Goal: Task Accomplishment & Management: Manage account settings

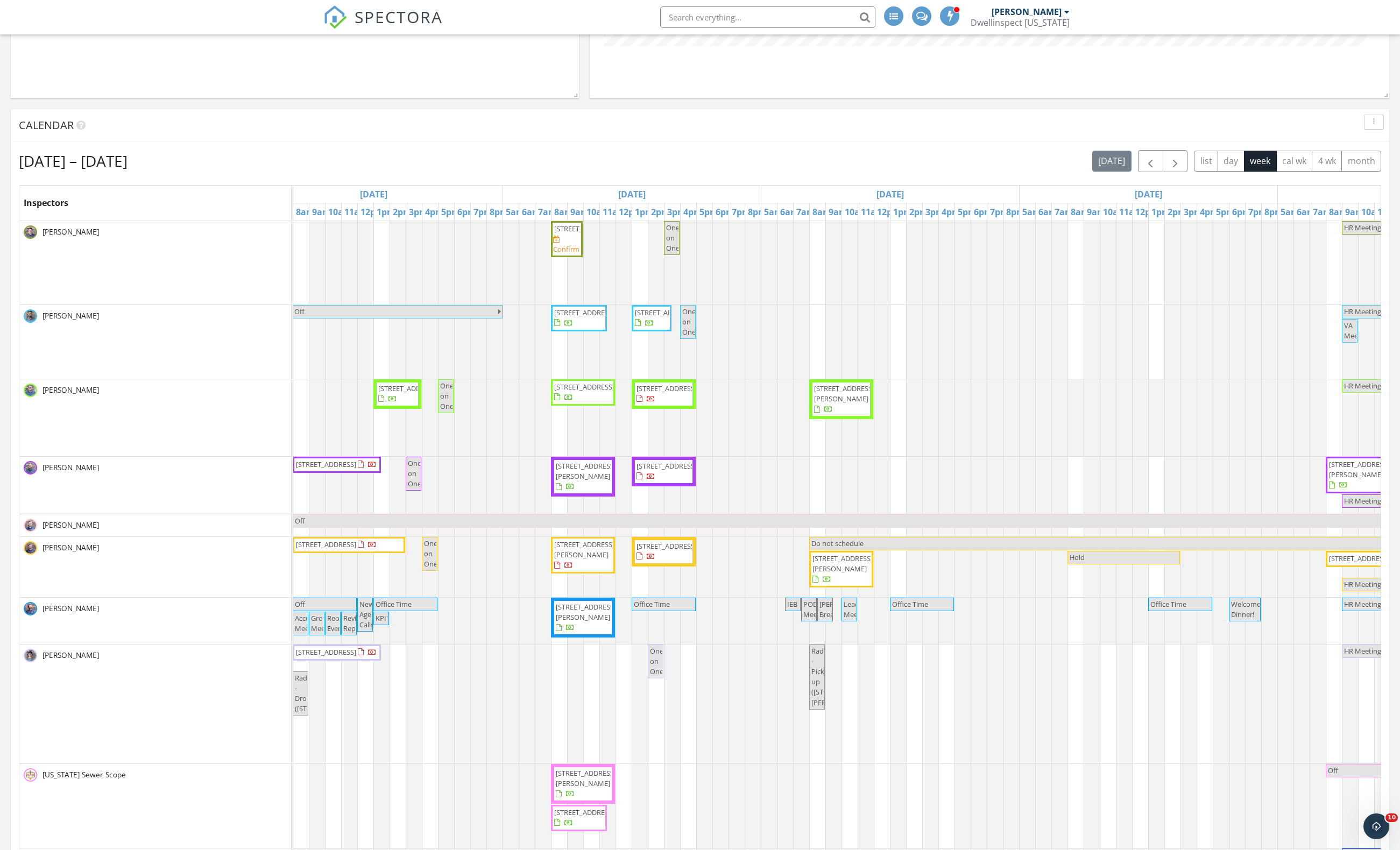
scroll to position [5, 5]
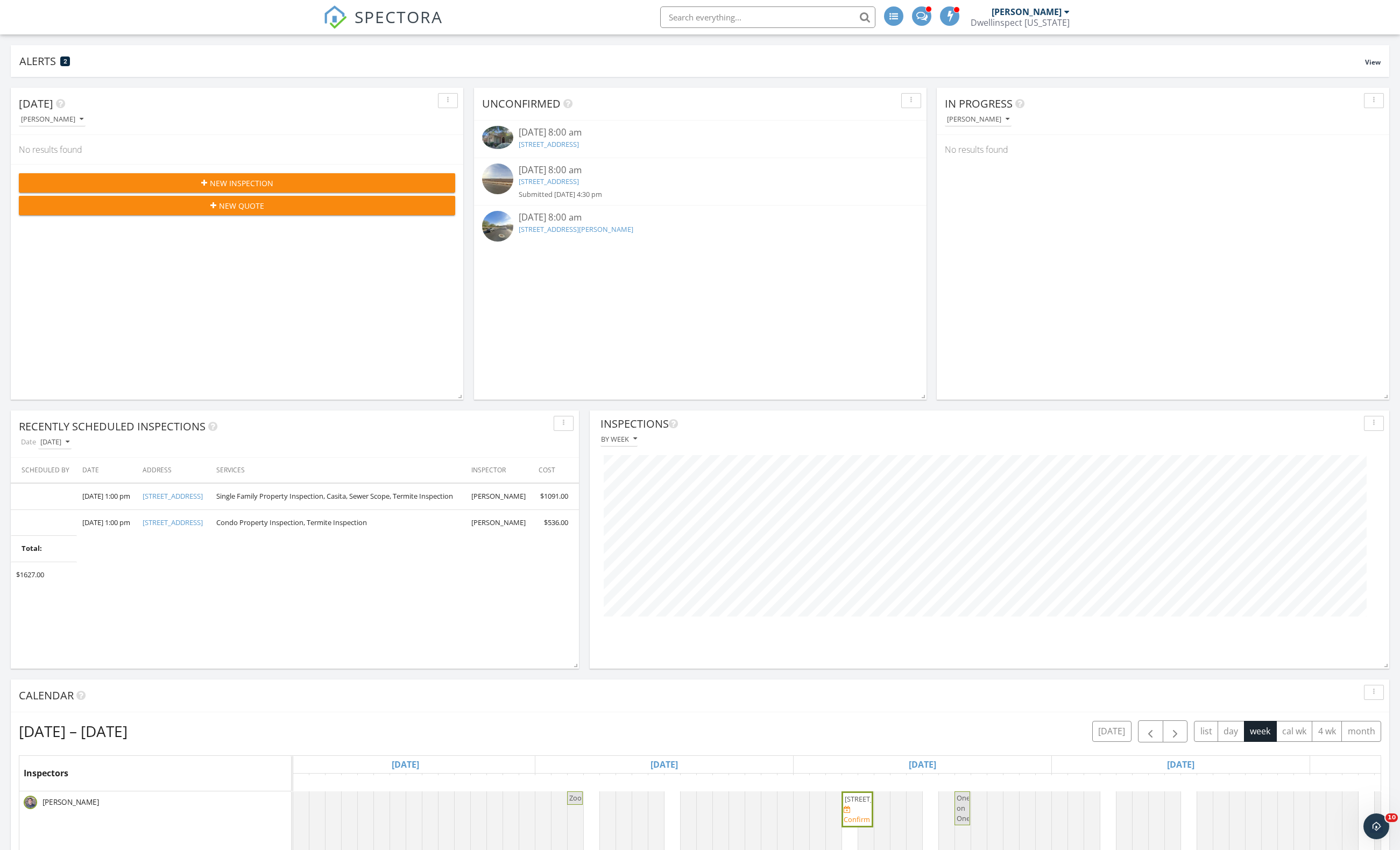
scroll to position [232, 452]
click at [579, 178] on link "21549 E Timberline Rd, Queen Creek, AZ 85142" at bounding box center [548, 181] width 60 height 10
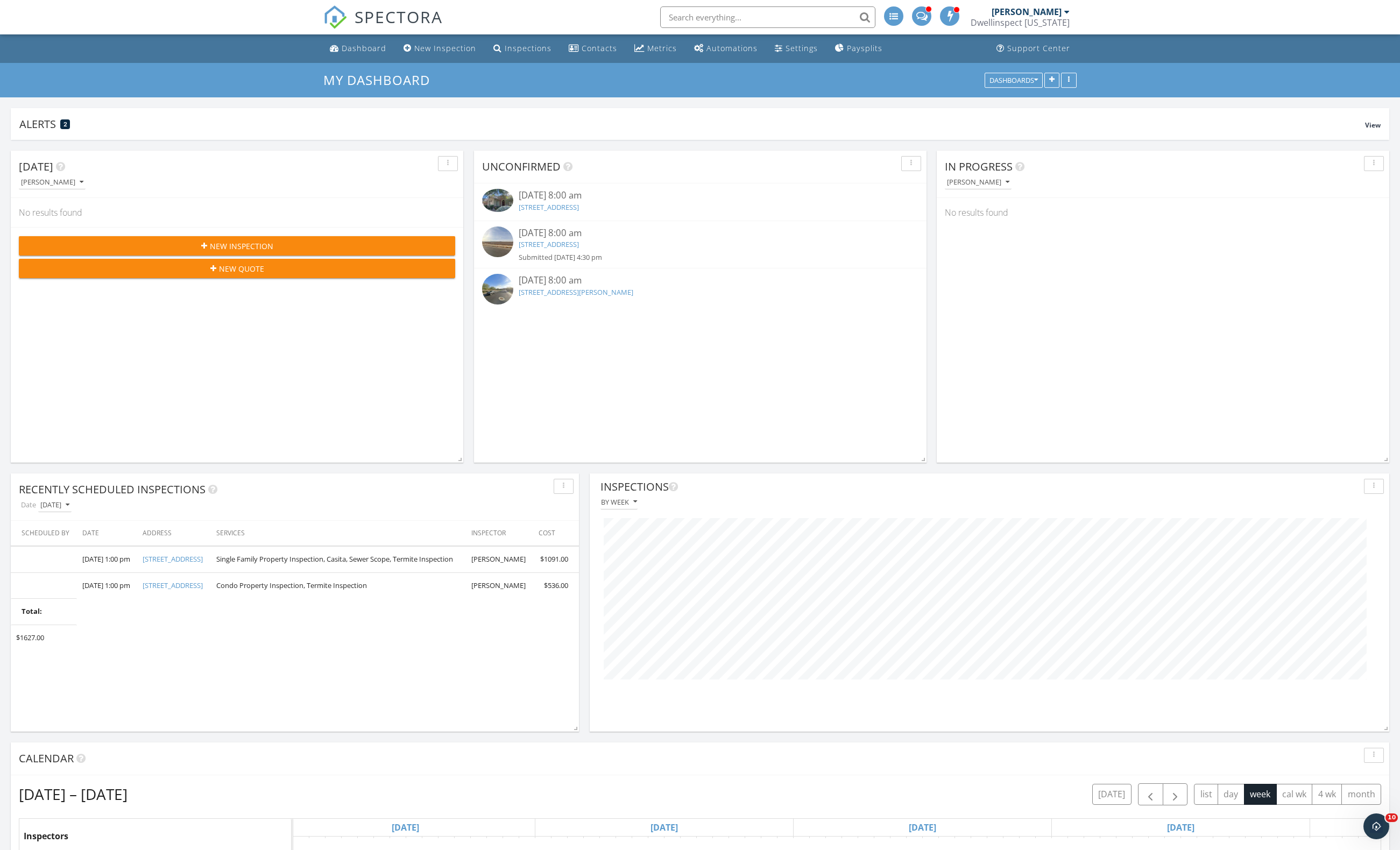
scroll to position [232, 452]
click at [1032, 26] on div "Dwellinspect [US_STATE]" at bounding box center [1020, 22] width 99 height 11
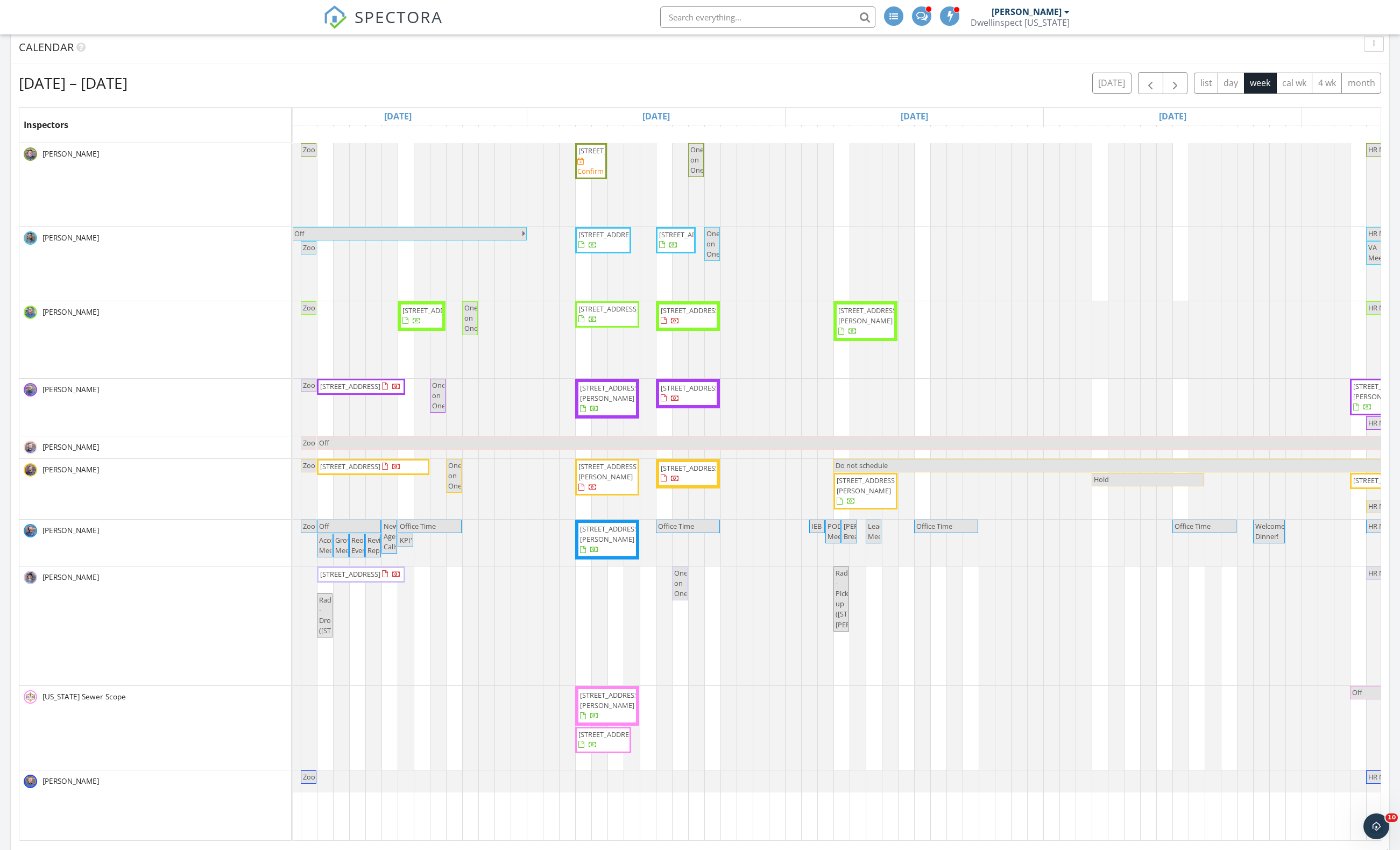
scroll to position [0, 721]
